Goal: Contribute content: Contribute content

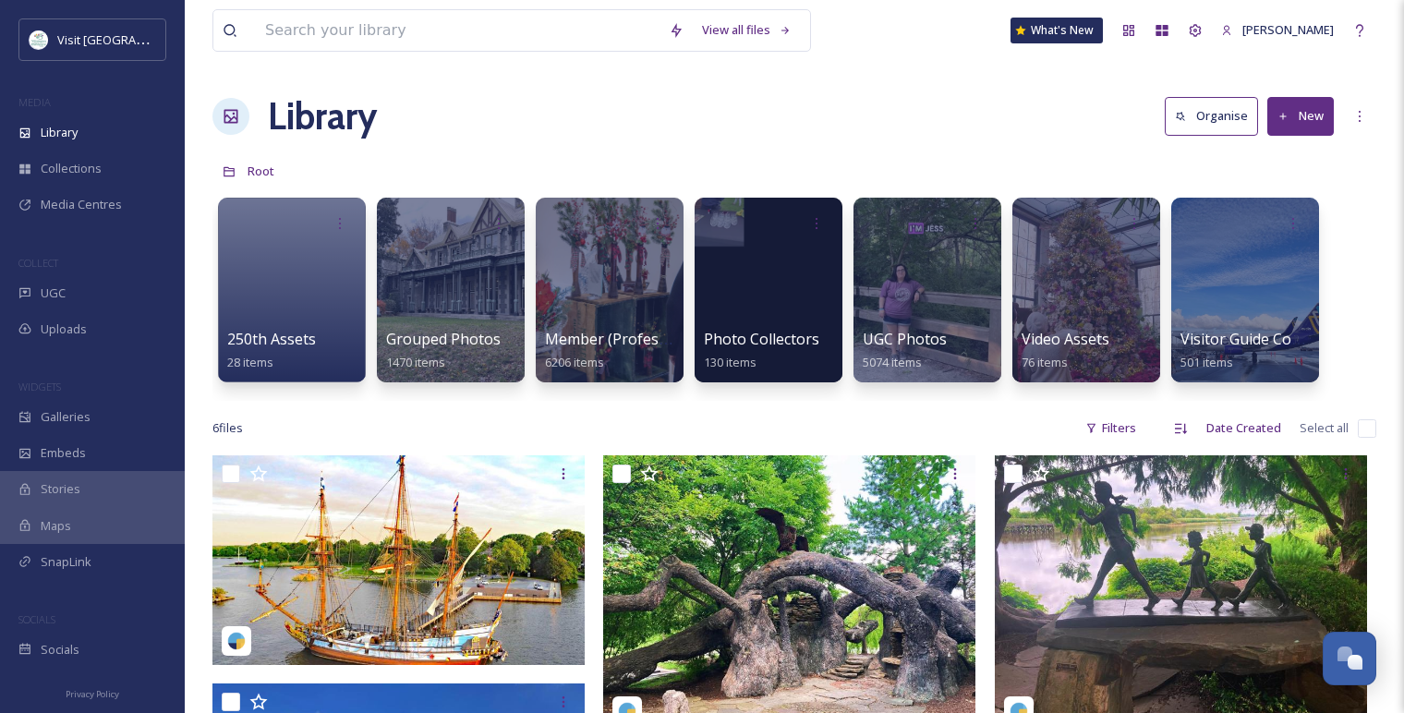
scroll to position [2198, 0]
click at [624, 279] on div at bounding box center [609, 290] width 151 height 188
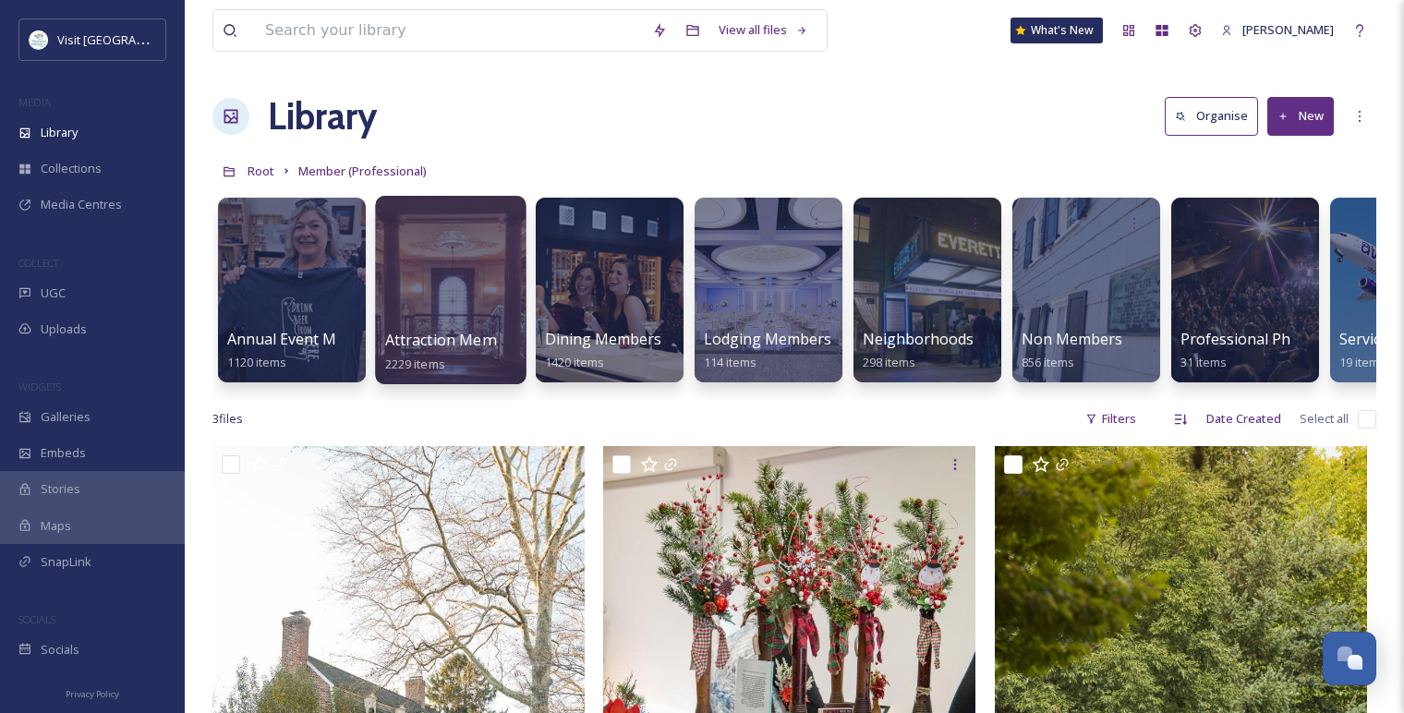
click at [426, 260] on div at bounding box center [450, 290] width 151 height 188
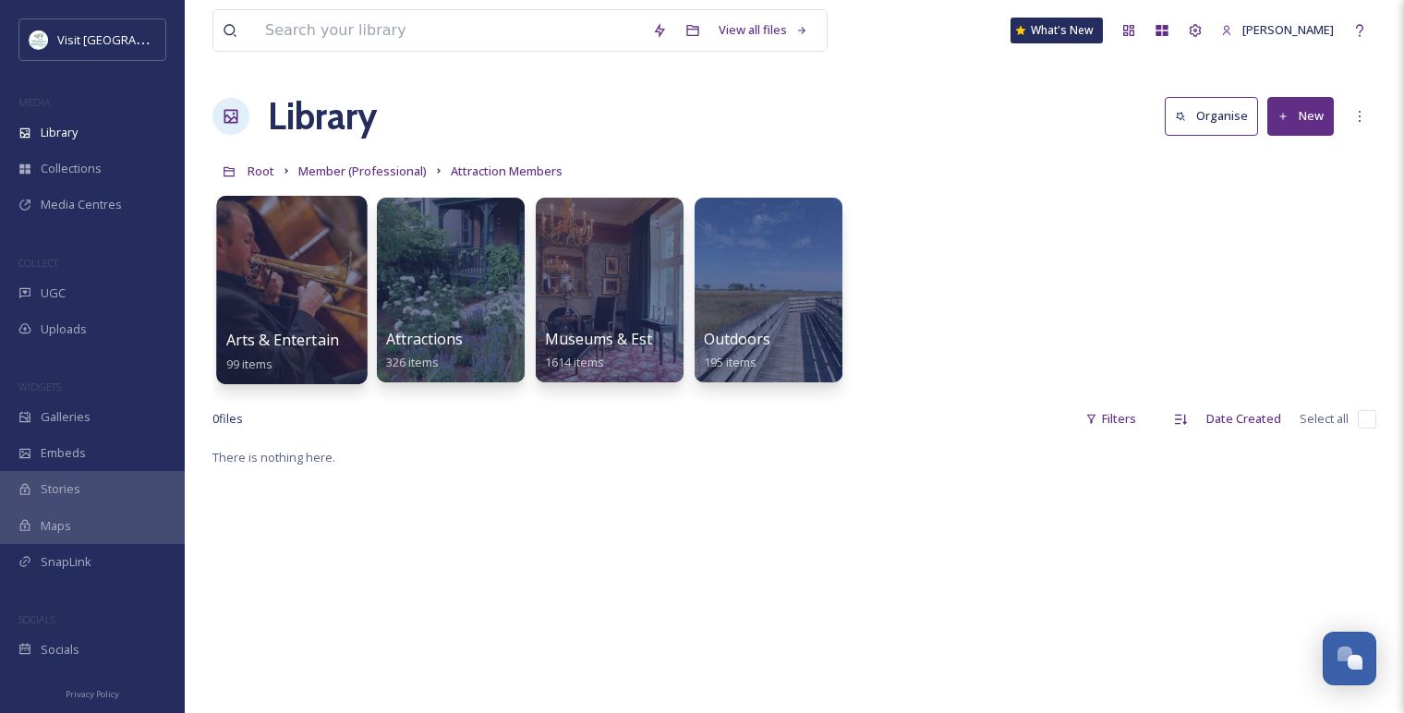
click at [338, 263] on div at bounding box center [291, 290] width 151 height 188
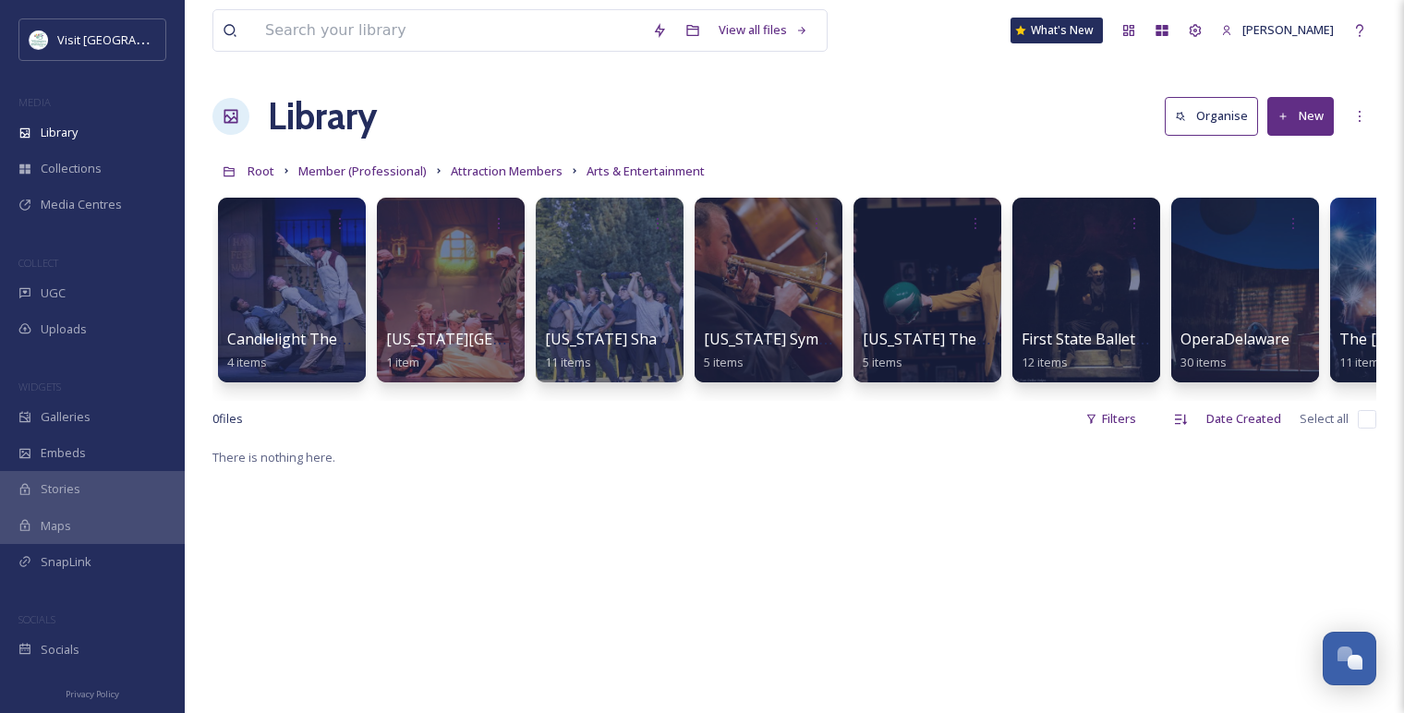
scroll to position [0, 30]
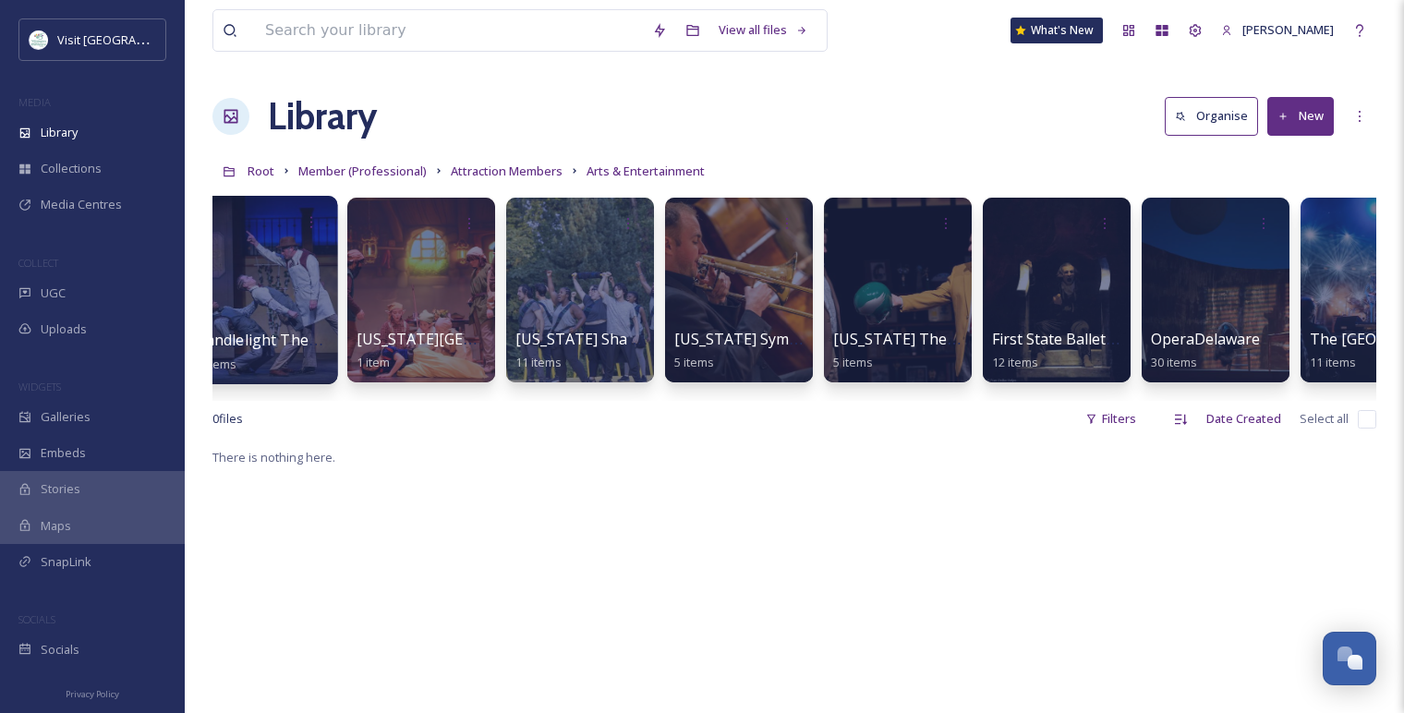
click at [250, 229] on div at bounding box center [263, 222] width 132 height 34
click at [279, 239] on div at bounding box center [262, 290] width 151 height 188
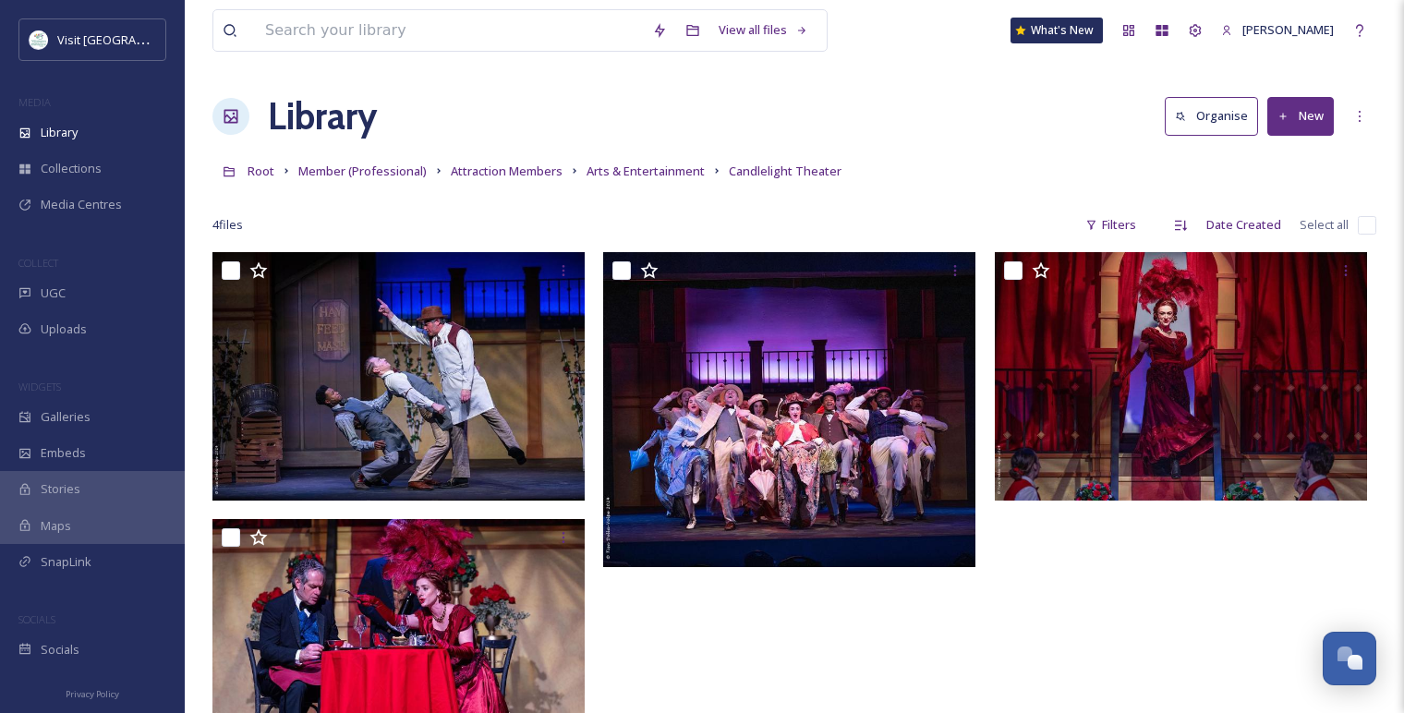
click at [1316, 113] on button "New" at bounding box center [1301, 116] width 67 height 38
click at [1284, 158] on span "File Upload" at bounding box center [1292, 160] width 61 height 18
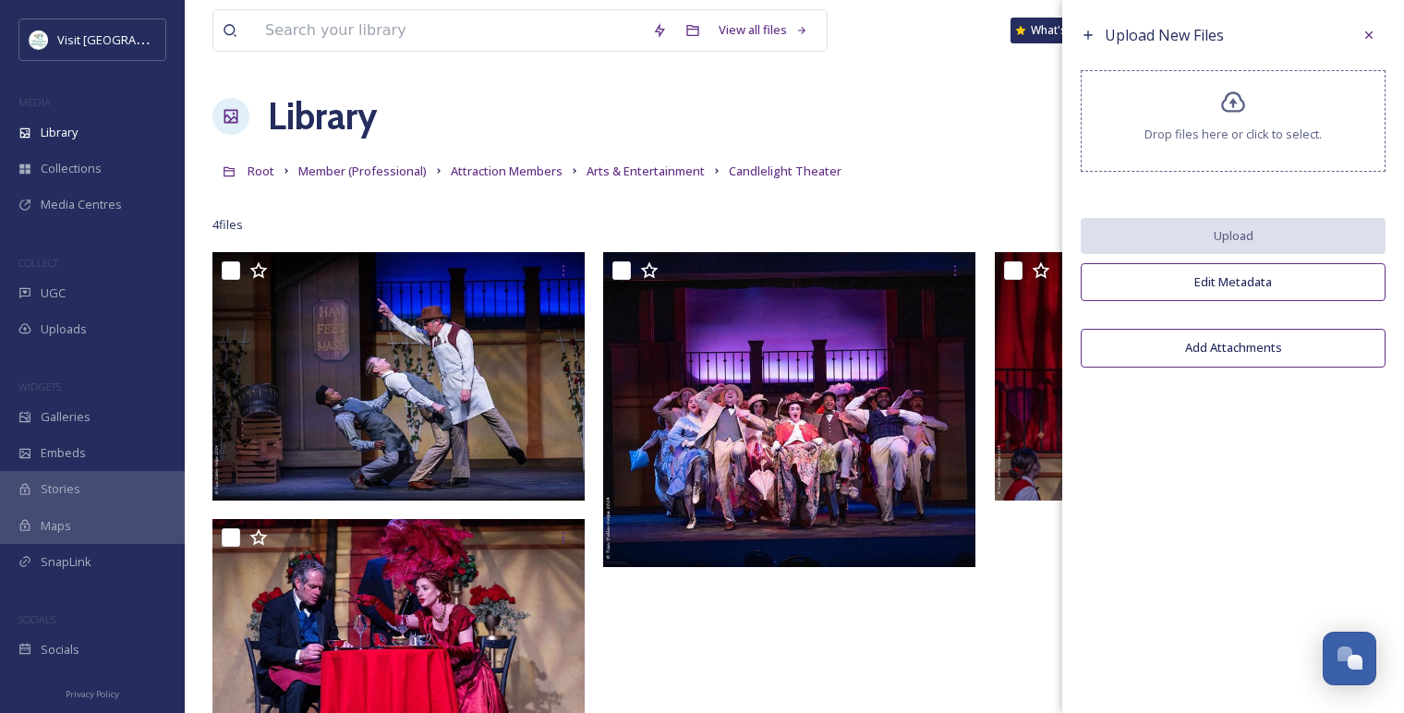
click at [1198, 116] on div "Drop files here or click to select." at bounding box center [1233, 121] width 305 height 102
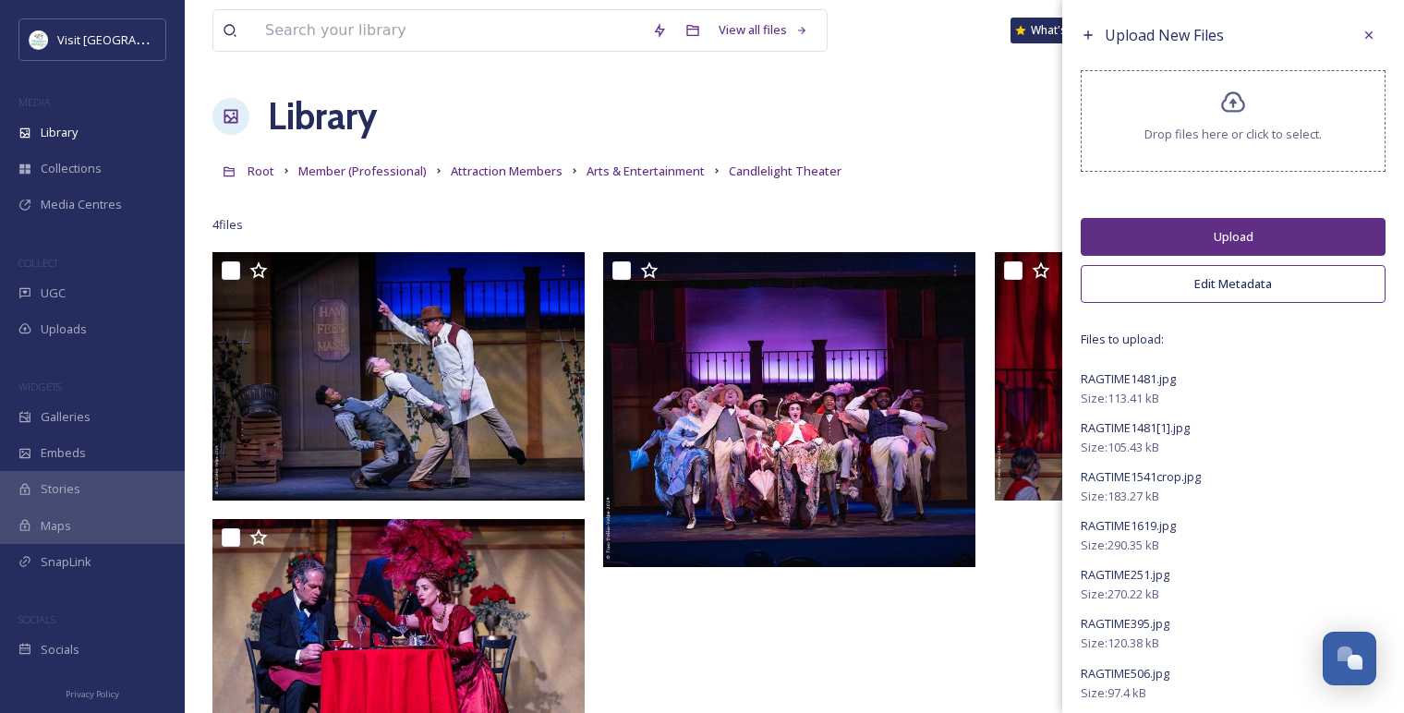
click at [1194, 275] on button "Edit Metadata" at bounding box center [1233, 284] width 305 height 38
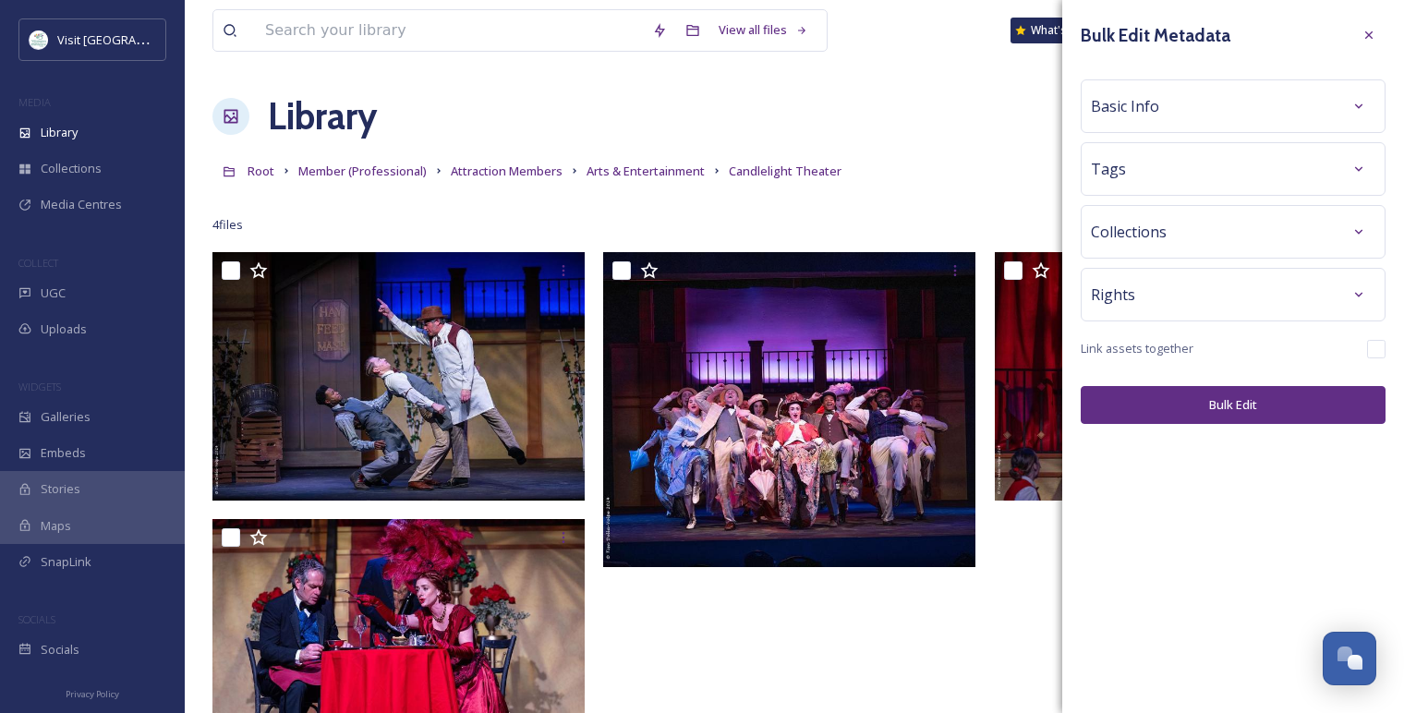
click at [1168, 286] on div "Rights" at bounding box center [1233, 294] width 285 height 33
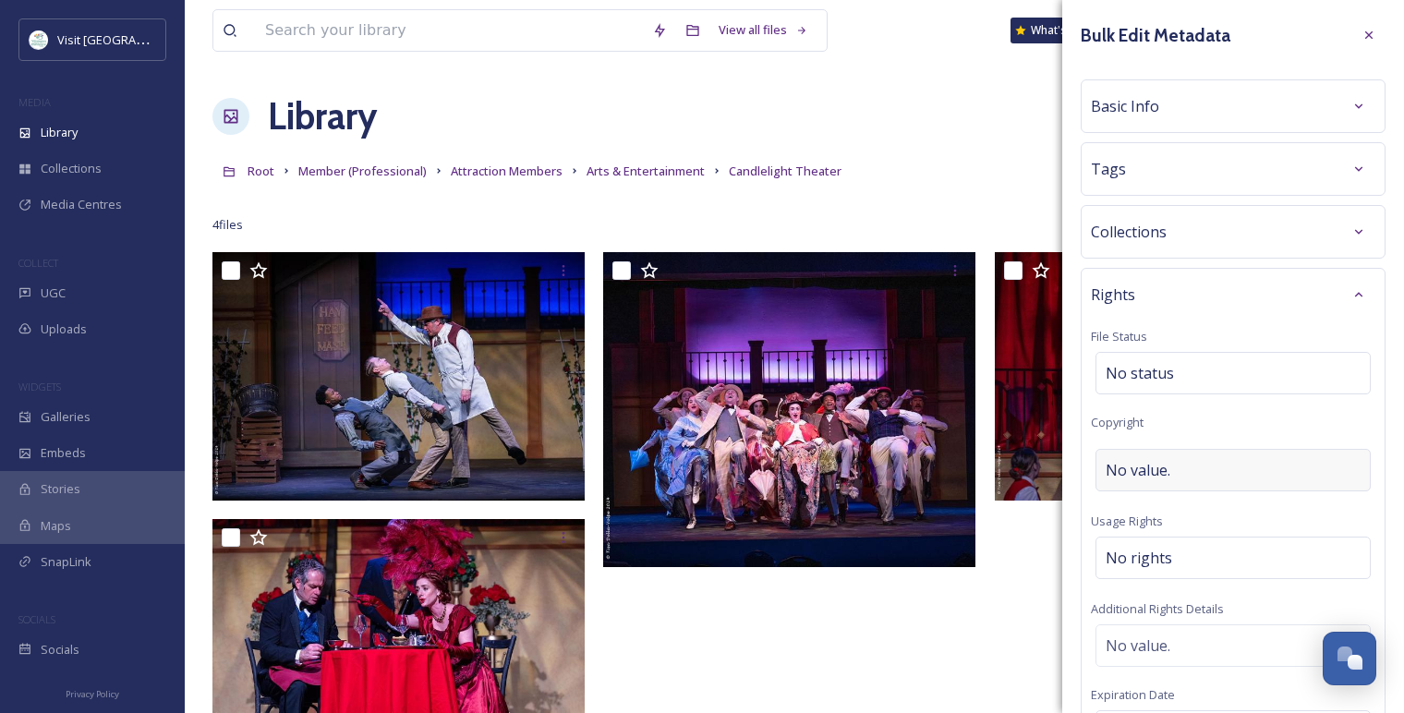
click at [1155, 479] on span "No value." at bounding box center [1138, 470] width 65 height 22
type input "[GEOGRAPHIC_DATA]"
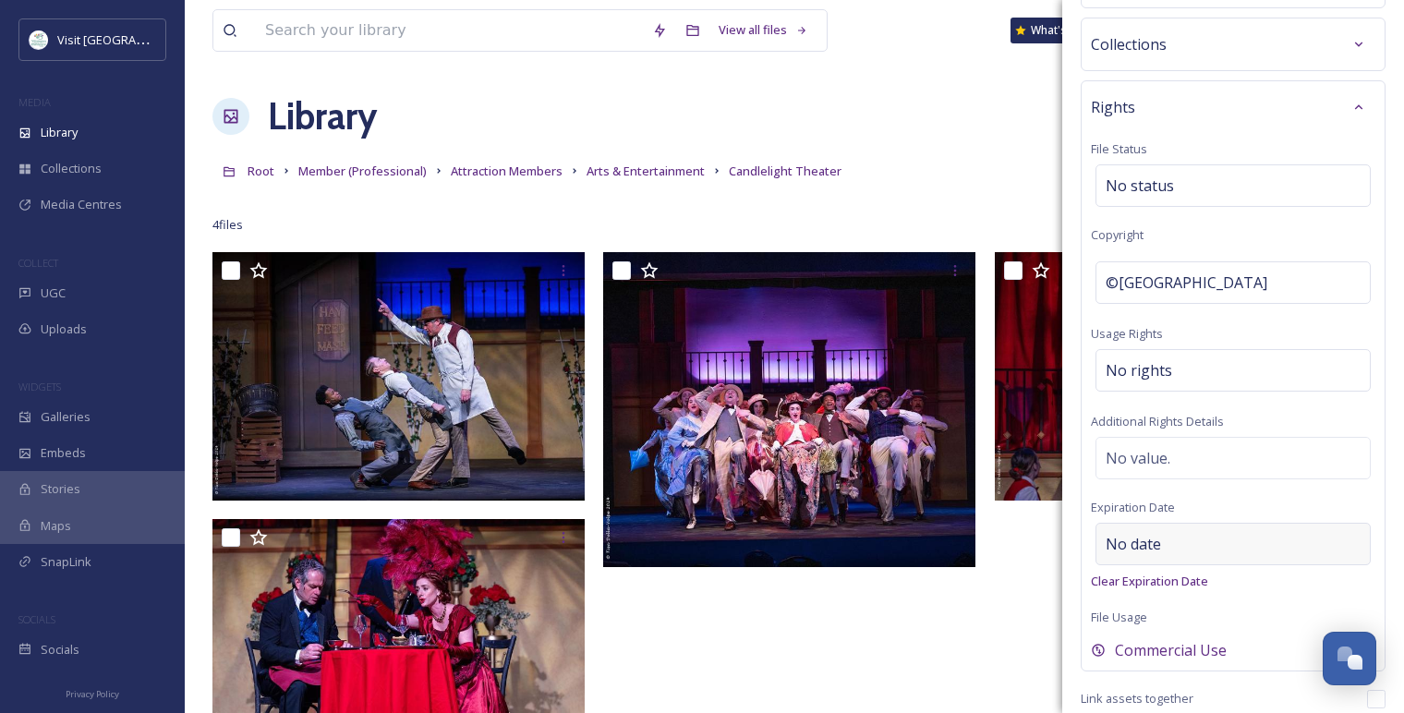
scroll to position [263, 0]
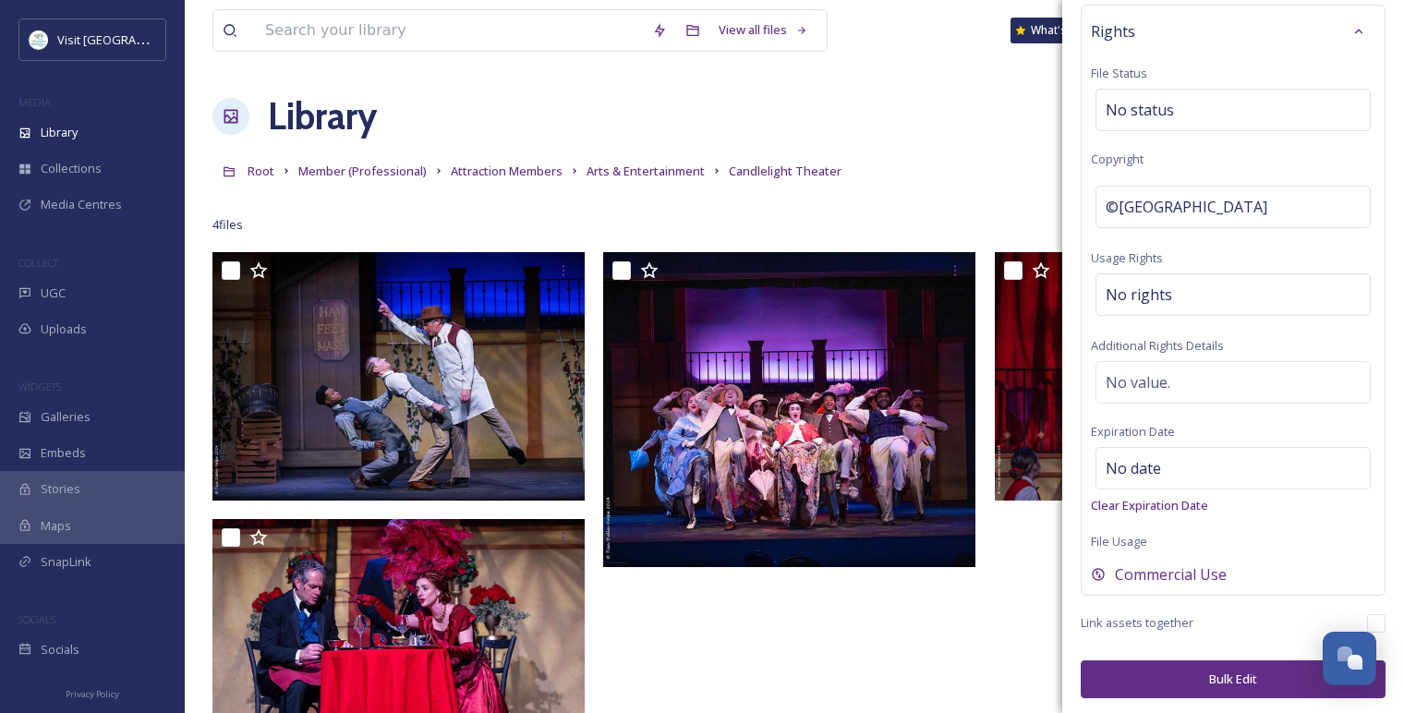
click at [1225, 678] on button "Bulk Edit" at bounding box center [1233, 680] width 305 height 38
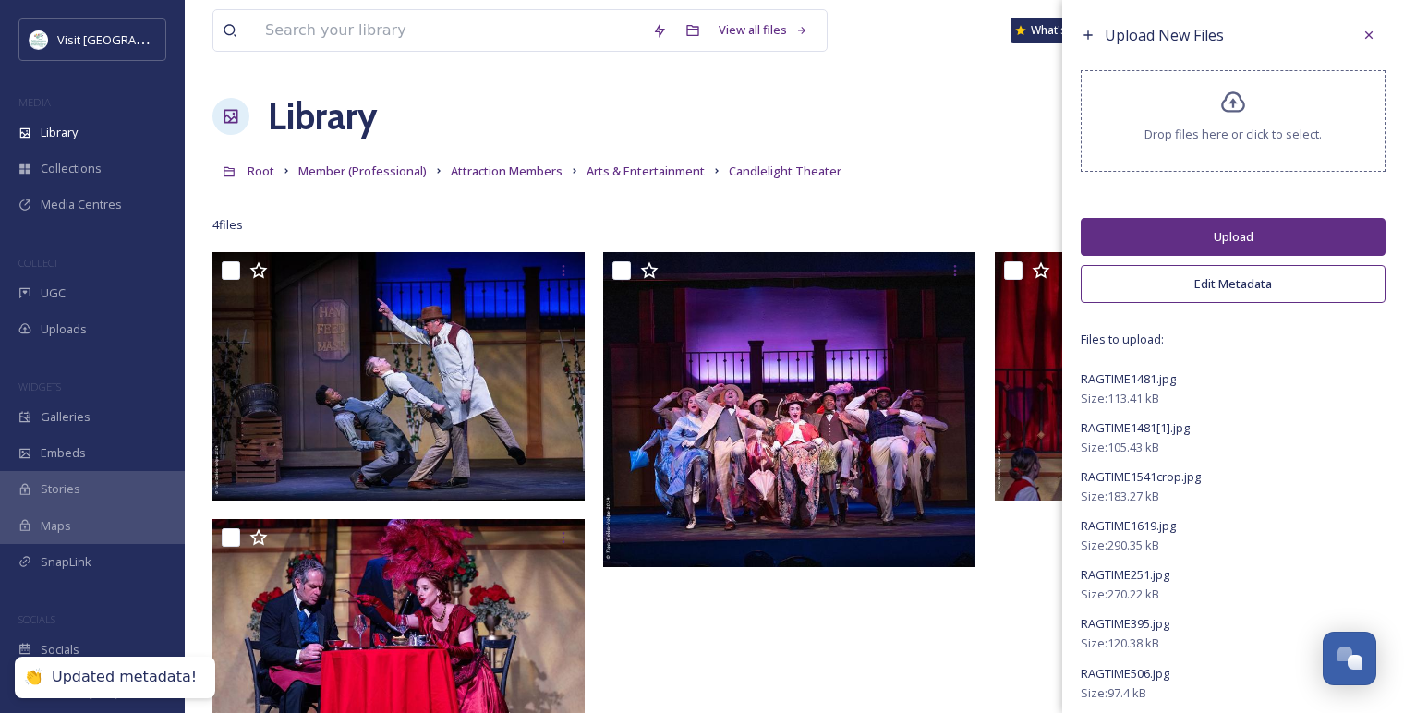
click at [1233, 242] on button "Upload" at bounding box center [1233, 237] width 305 height 38
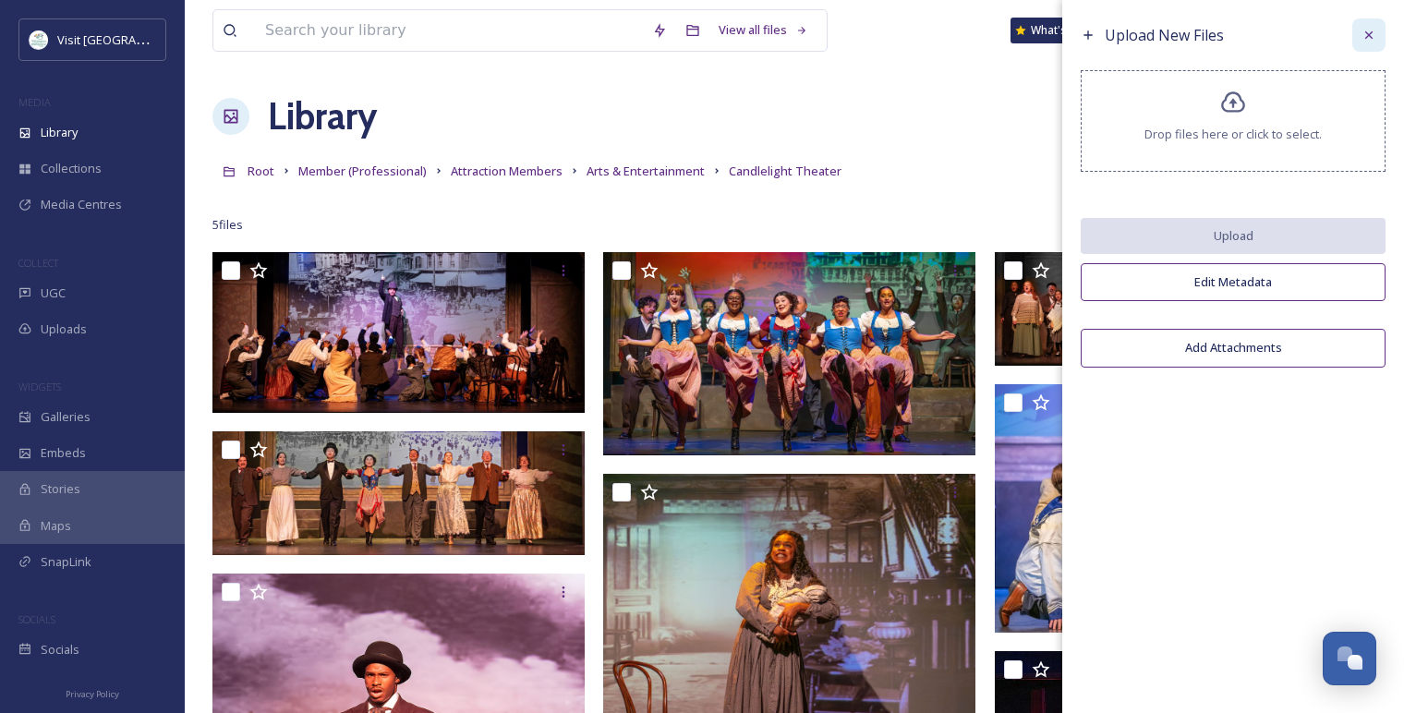
click at [1376, 38] on icon at bounding box center [1369, 35] width 15 height 15
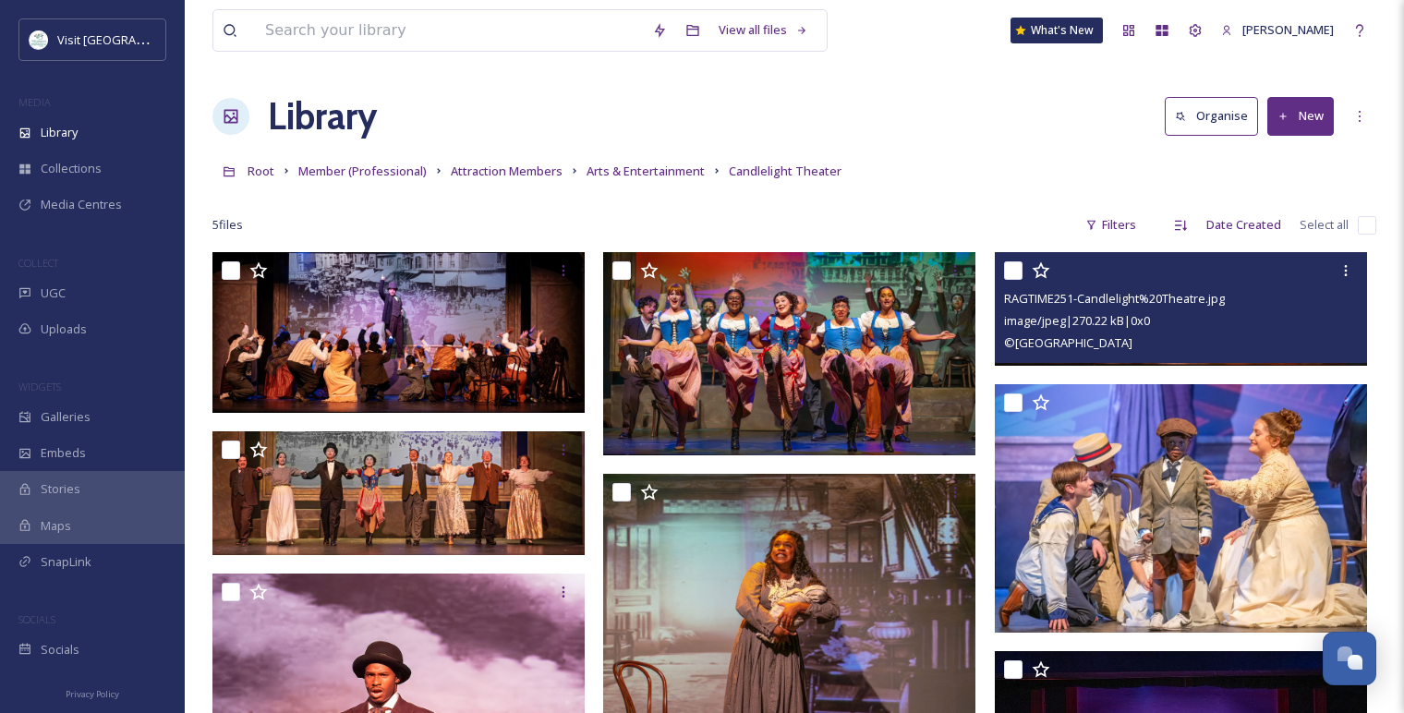
click at [1132, 298] on span "RAGTIME251-Candlelight%20Theatre.jpg" at bounding box center [1114, 298] width 221 height 17
